Goal: Complete application form

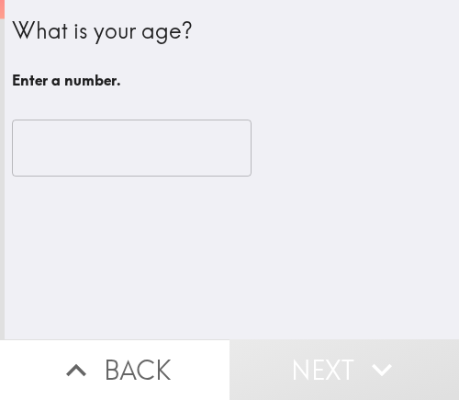
click at [126, 153] on input "number" at bounding box center [132, 147] width 240 height 57
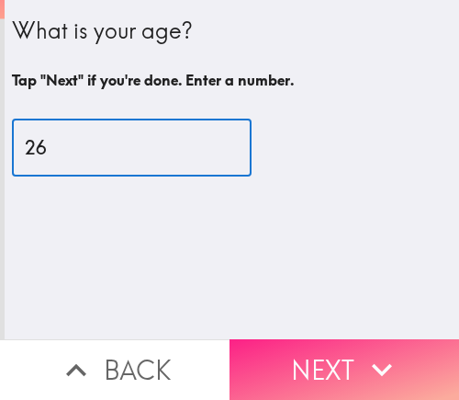
type input "26"
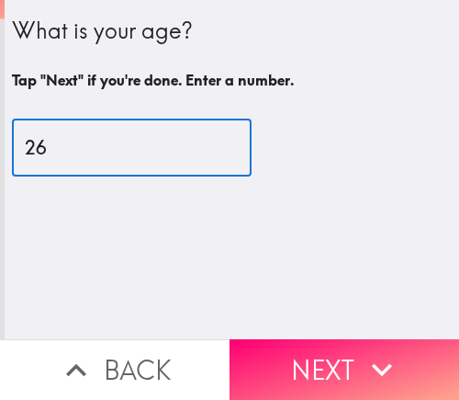
click at [362, 372] on icon "button" at bounding box center [382, 369] width 40 height 40
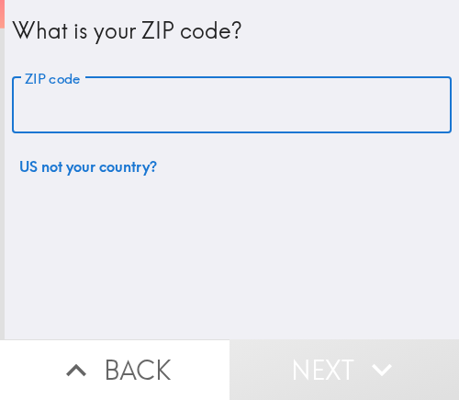
click at [106, 112] on input "ZIP code" at bounding box center [232, 105] width 440 height 57
click at [116, 122] on input "ZIP code" at bounding box center [232, 105] width 440 height 57
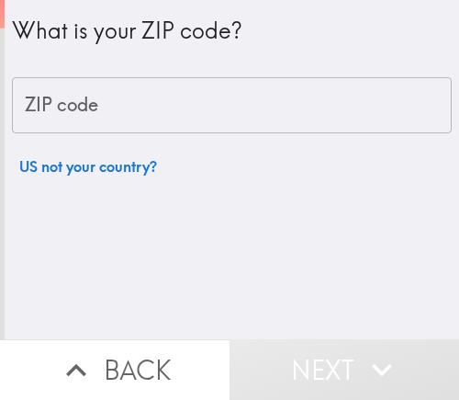
click at [77, 103] on div "ZIP code ZIP code" at bounding box center [232, 105] width 440 height 57
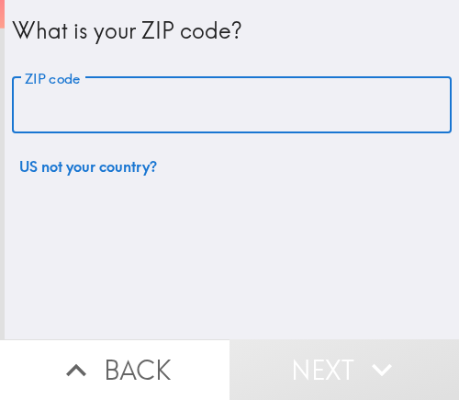
click at [85, 109] on input "ZIP code" at bounding box center [232, 105] width 440 height 57
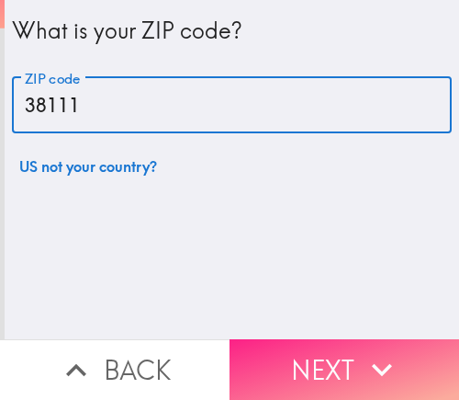
type input "38111"
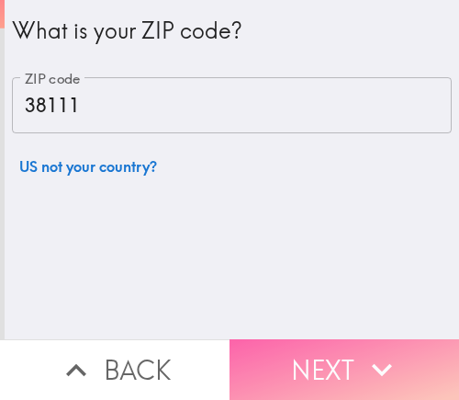
click at [345, 355] on button "Next" at bounding box center [345, 369] width 230 height 61
